Goal: Information Seeking & Learning: Find specific page/section

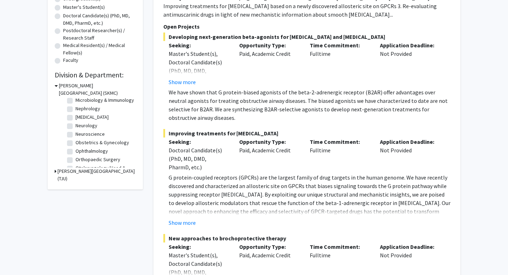
scroll to position [179, 0]
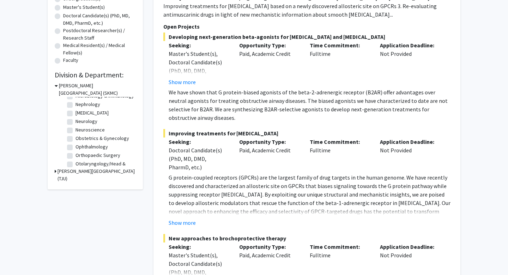
click at [76, 156] on label "Orthopaedic Surgery" at bounding box center [98, 154] width 45 height 7
click at [76, 156] on input "Orthopaedic Surgery" at bounding box center [78, 153] width 5 height 5
checkbox input "true"
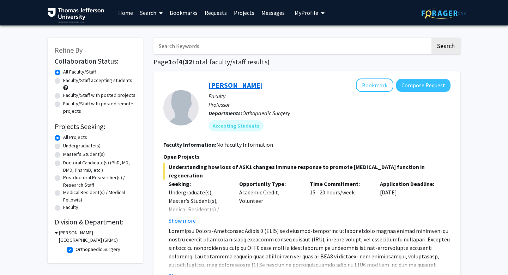
click at [251, 86] on link "[PERSON_NAME]" at bounding box center [236, 84] width 54 height 9
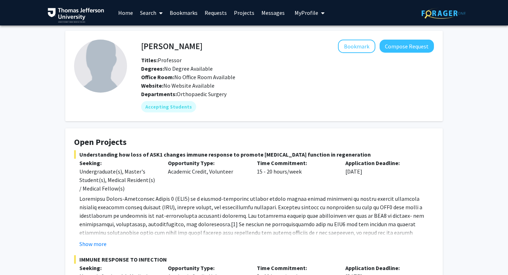
click at [174, 48] on h4 "[PERSON_NAME]" at bounding box center [171, 46] width 61 height 13
copy h4 "[PERSON_NAME]"
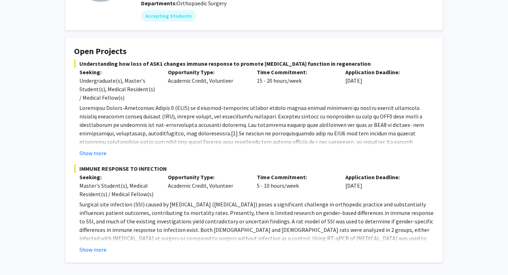
scroll to position [93, 0]
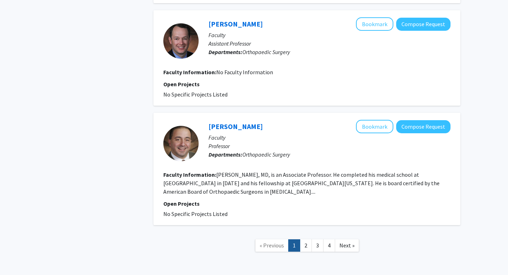
scroll to position [1364, 0]
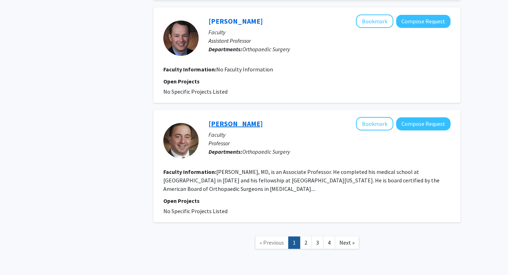
click at [252, 119] on link "[PERSON_NAME]" at bounding box center [236, 123] width 54 height 9
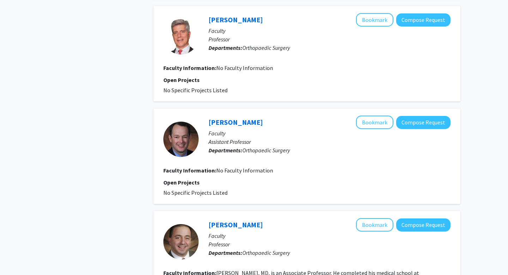
scroll to position [1364, 0]
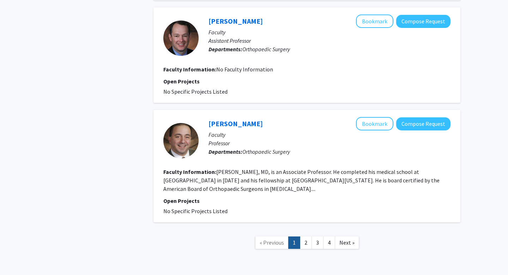
click at [308, 236] on link "2" at bounding box center [306, 242] width 12 height 12
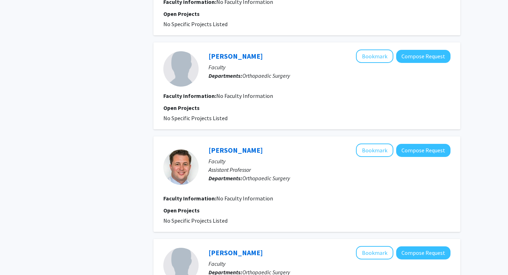
scroll to position [857, 0]
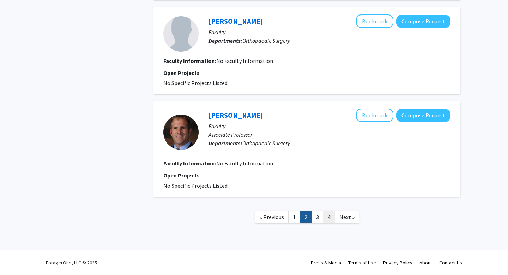
click at [330, 218] on link "4" at bounding box center [329, 217] width 12 height 12
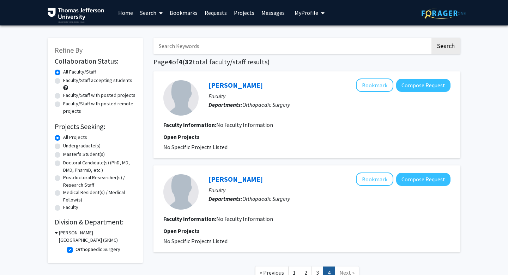
scroll to position [55, 0]
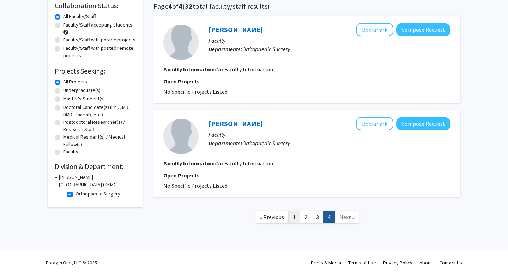
click at [295, 219] on link "1" at bounding box center [294, 217] width 12 height 12
